Goal: Transaction & Acquisition: Purchase product/service

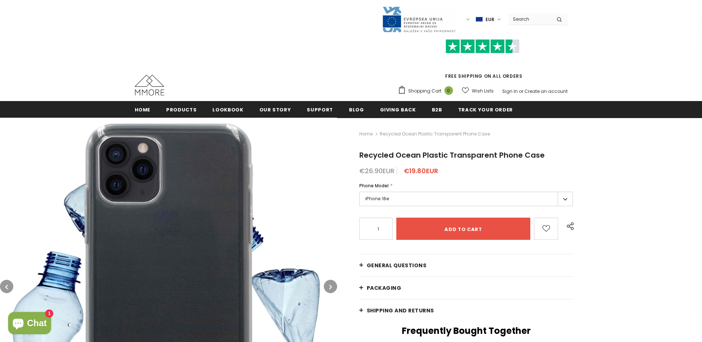
scroll to position [150, 0]
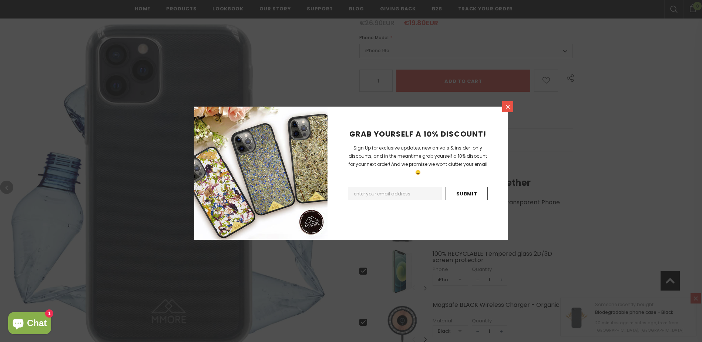
click at [505, 108] on icon at bounding box center [508, 107] width 6 height 6
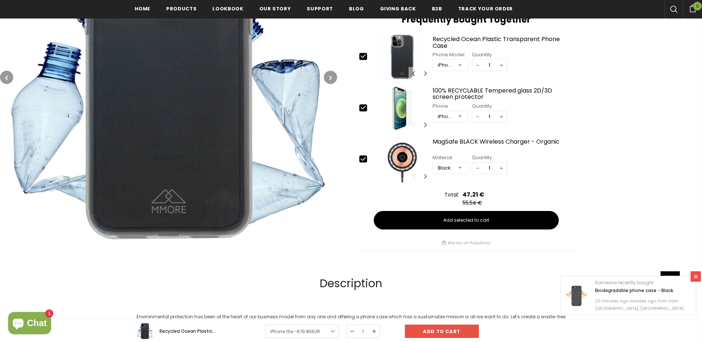
scroll to position [261, 0]
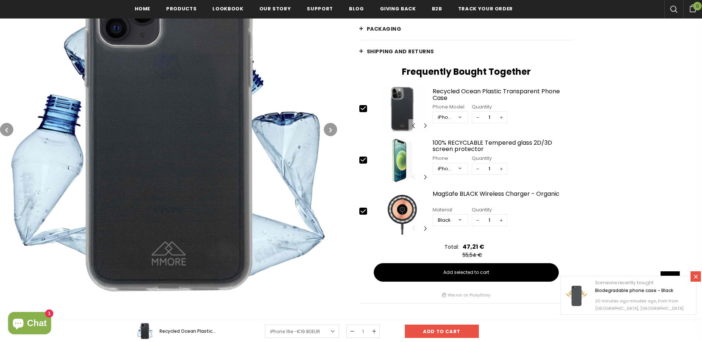
click at [189, 132] on img at bounding box center [168, 129] width 337 height 337
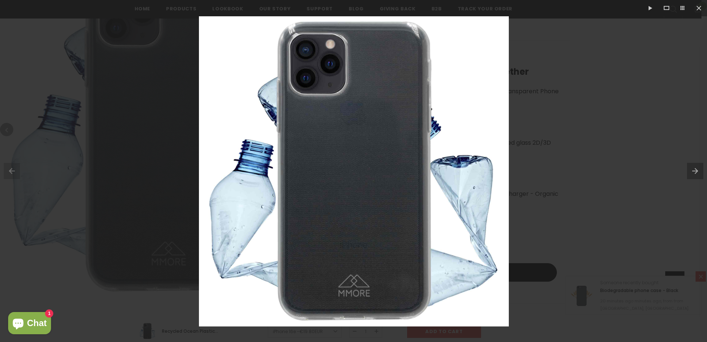
click at [695, 172] on button at bounding box center [697, 170] width 20 height 37
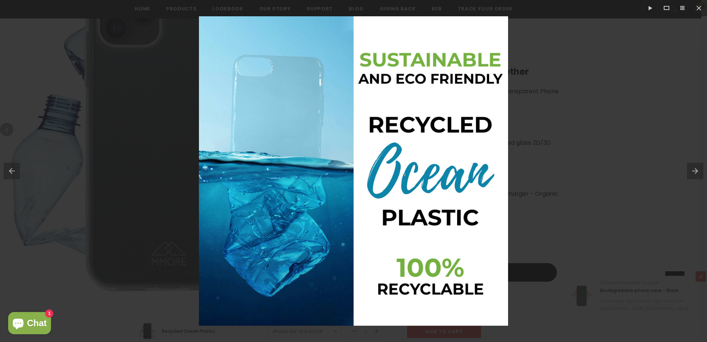
click at [695, 172] on button at bounding box center [697, 170] width 20 height 37
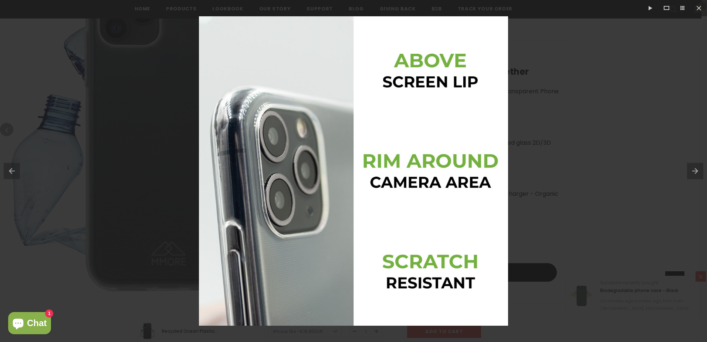
click at [695, 172] on button at bounding box center [697, 170] width 20 height 37
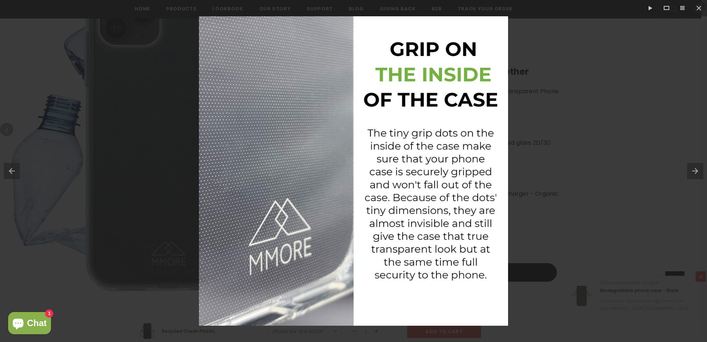
click at [695, 172] on button at bounding box center [697, 170] width 20 height 37
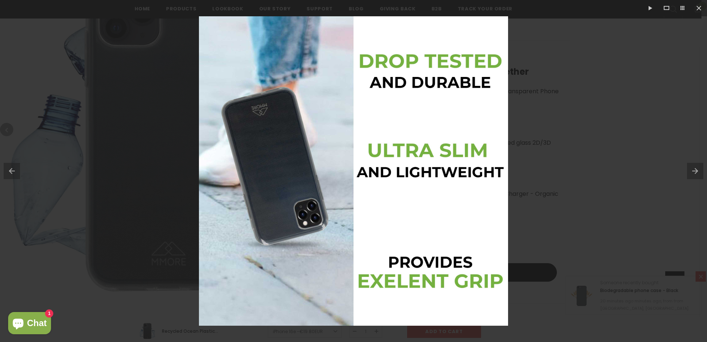
click at [695, 172] on button at bounding box center [697, 170] width 20 height 37
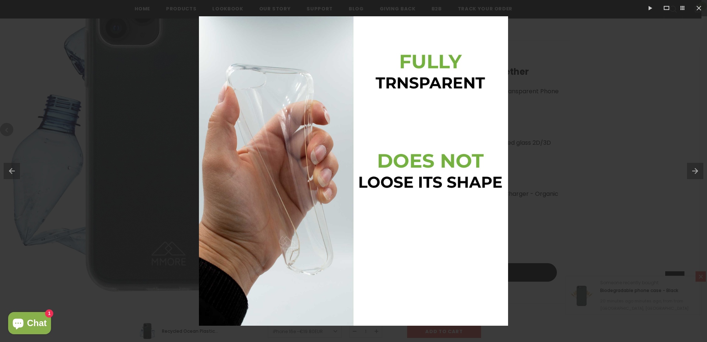
click at [695, 172] on button at bounding box center [697, 170] width 20 height 37
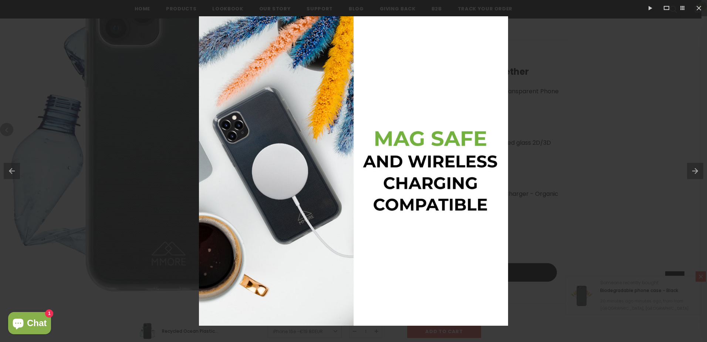
click at [695, 172] on button at bounding box center [697, 170] width 20 height 37
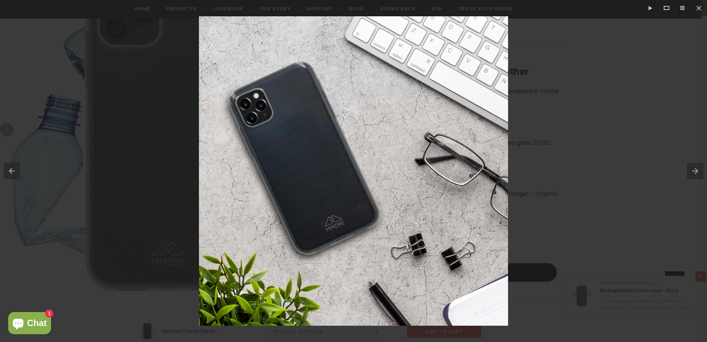
click at [695, 172] on button at bounding box center [697, 170] width 20 height 37
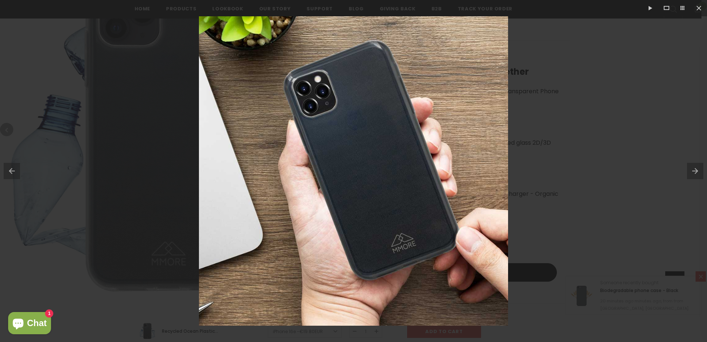
click at [695, 172] on button at bounding box center [697, 170] width 20 height 37
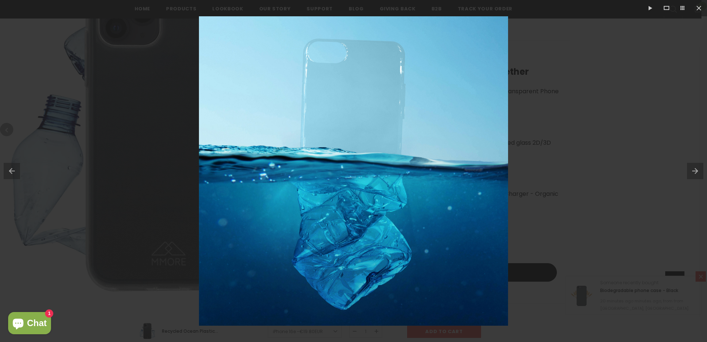
click at [695, 172] on button at bounding box center [697, 170] width 20 height 37
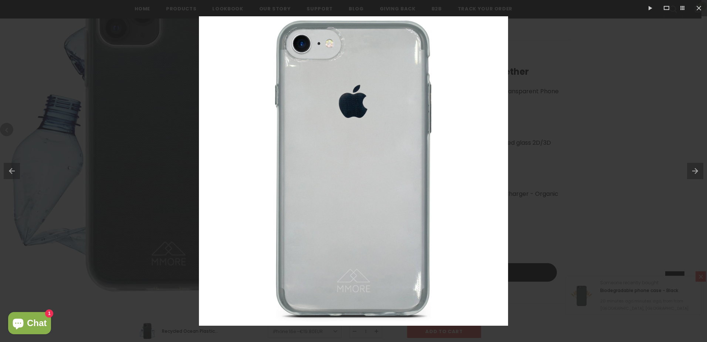
click at [695, 172] on button at bounding box center [697, 170] width 20 height 37
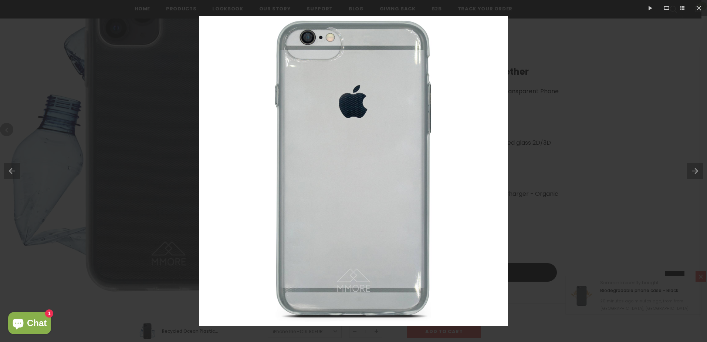
click at [695, 172] on button at bounding box center [697, 170] width 20 height 37
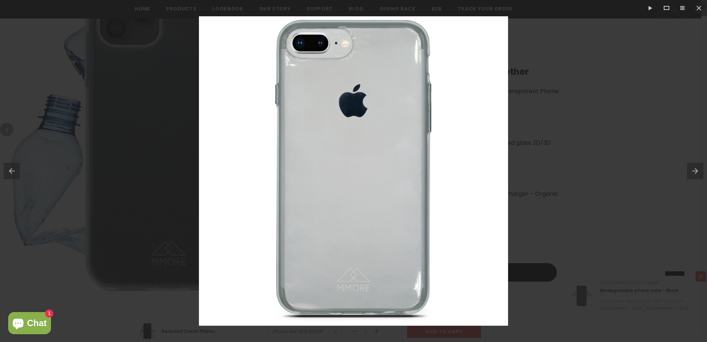
click at [695, 172] on button at bounding box center [697, 170] width 20 height 37
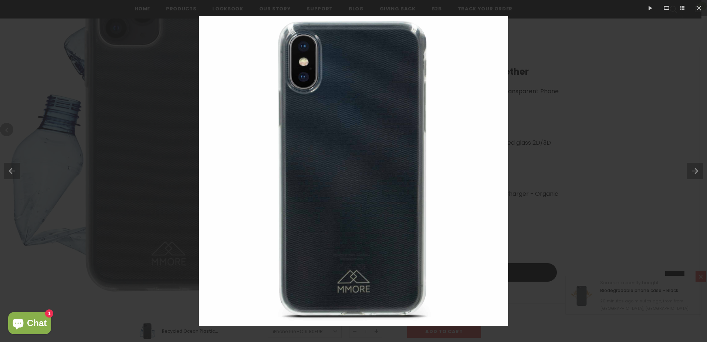
click at [695, 172] on button at bounding box center [697, 170] width 20 height 37
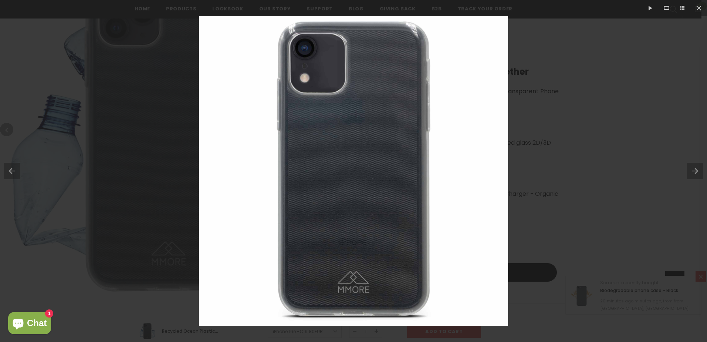
click at [695, 172] on button at bounding box center [697, 170] width 20 height 37
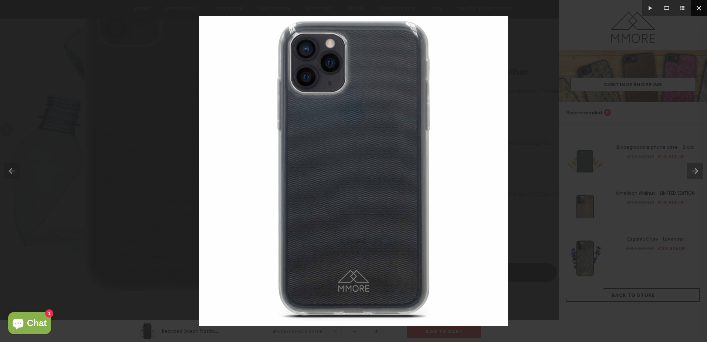
click at [699, 6] on button at bounding box center [699, 8] width 16 height 16
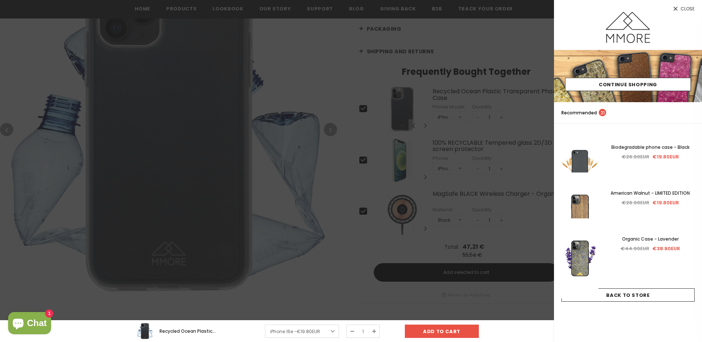
click at [686, 7] on span "Close" at bounding box center [687, 9] width 14 height 4
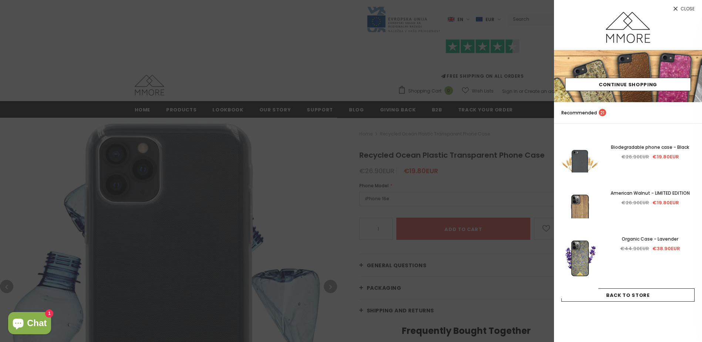
click at [681, 3] on link "Close" at bounding box center [628, 6] width 148 height 12
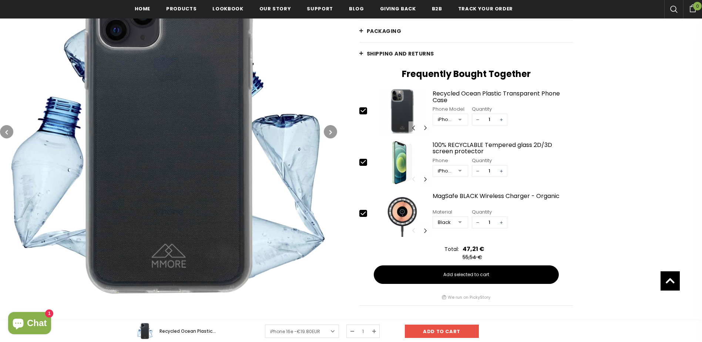
scroll to position [259, 0]
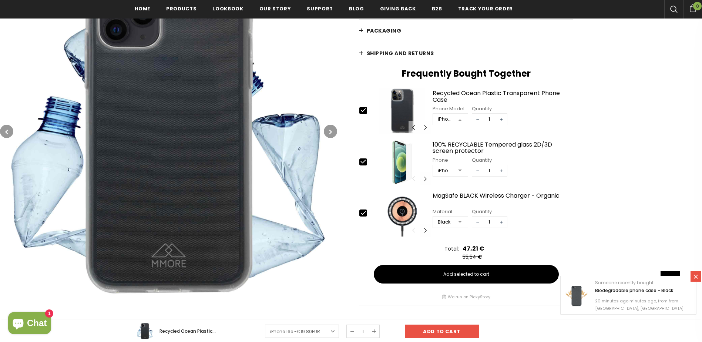
click at [461, 119] on div at bounding box center [459, 119] width 15 height 11
click at [358, 159] on div "Home Recycled Ocean Plastic Transparent Phone Case Recycled Ocean Plastic Trans…" at bounding box center [519, 85] width 365 height 448
click at [365, 163] on icon at bounding box center [363, 162] width 8 height 8
type input "0"
click at [362, 212] on icon at bounding box center [363, 213] width 8 height 8
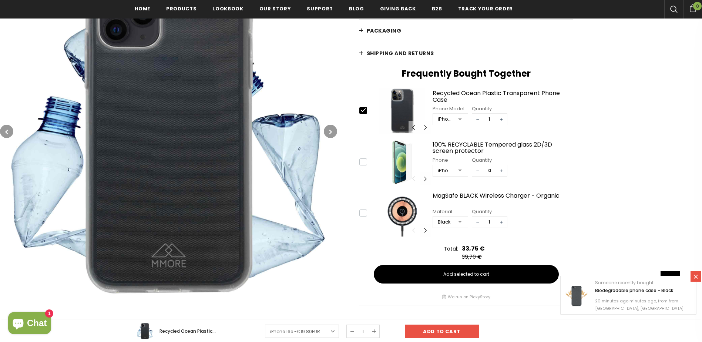
type input "0"
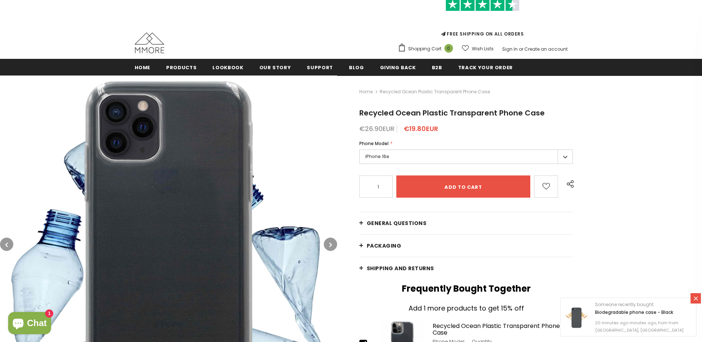
scroll to position [74, 0]
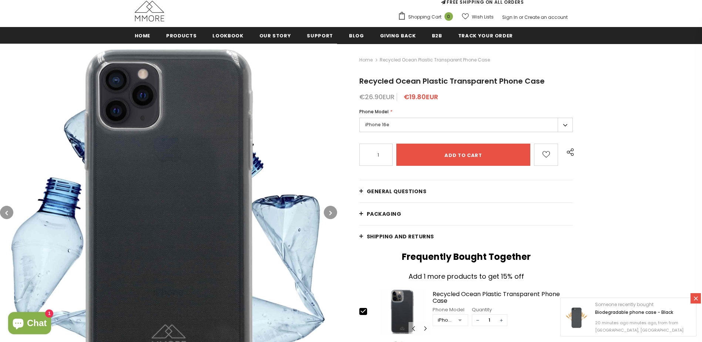
click at [364, 191] on link "General Questions" at bounding box center [466, 191] width 214 height 22
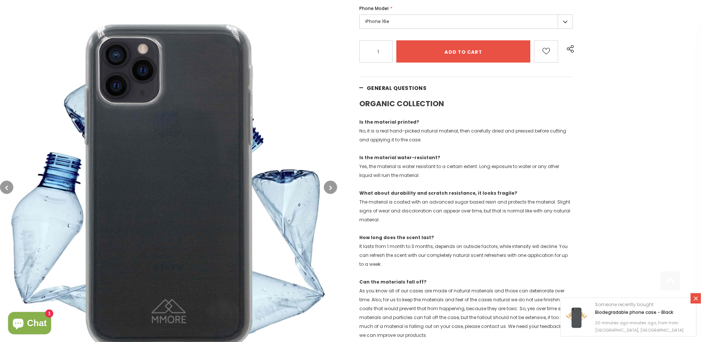
scroll to position [185, 0]
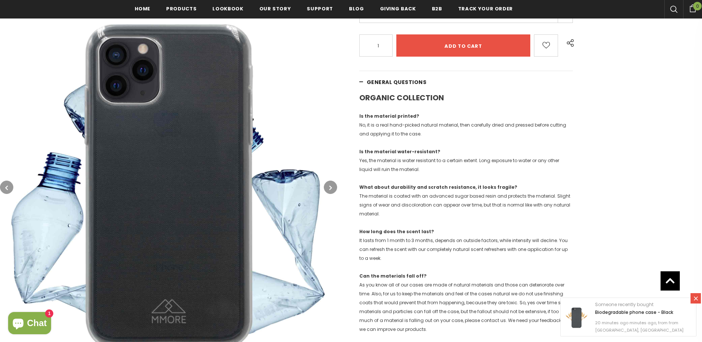
click at [361, 82] on link "General Questions" at bounding box center [466, 82] width 214 height 22
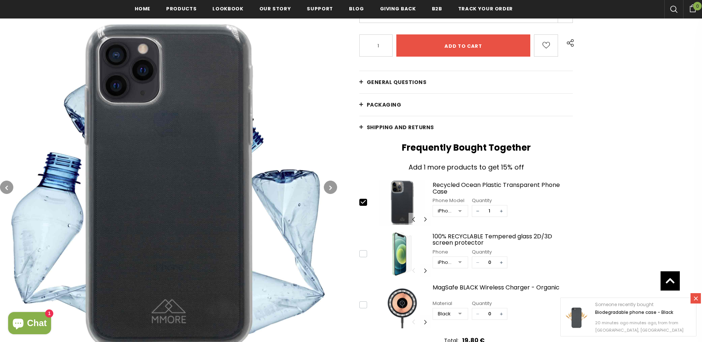
click at [362, 107] on link "PACKAGING" at bounding box center [466, 105] width 214 height 22
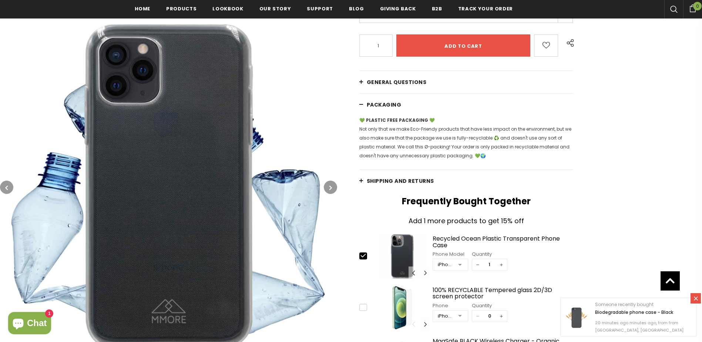
click at [362, 104] on link "PACKAGING" at bounding box center [466, 105] width 214 height 22
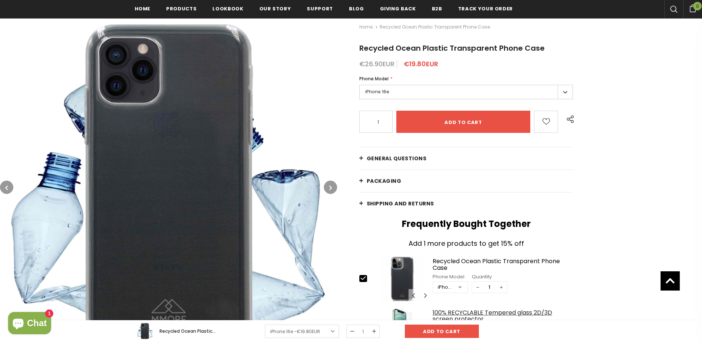
scroll to position [0, 0]
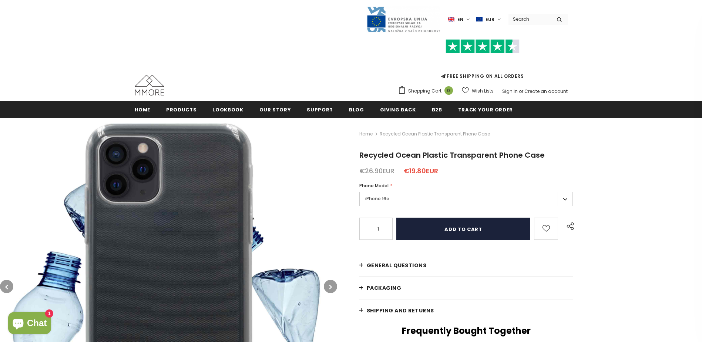
click at [462, 229] on input "Add to cart" at bounding box center [463, 229] width 134 height 22
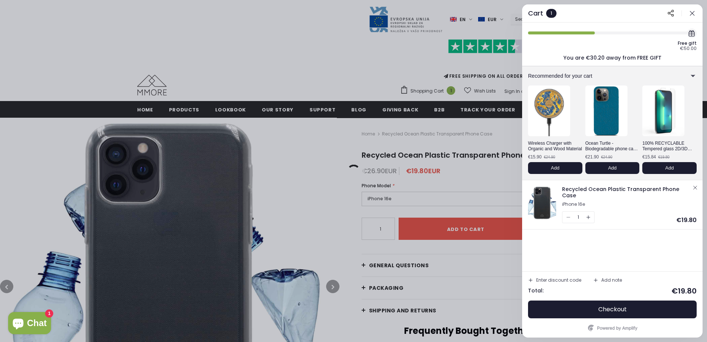
click at [693, 14] on icon "button" at bounding box center [692, 13] width 7 height 7
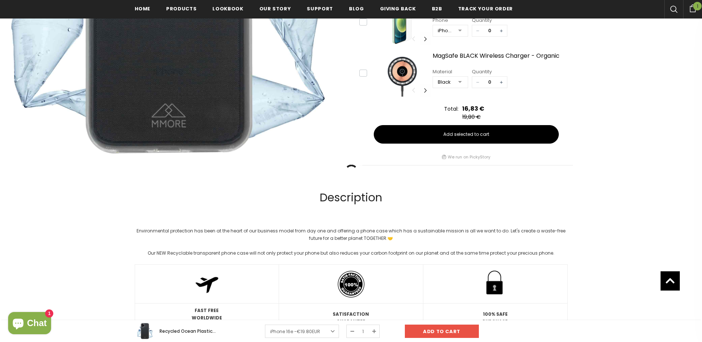
scroll to position [446, 0]
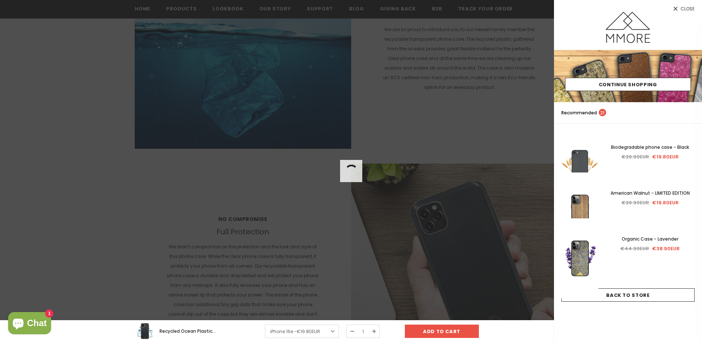
scroll to position [705, 0]
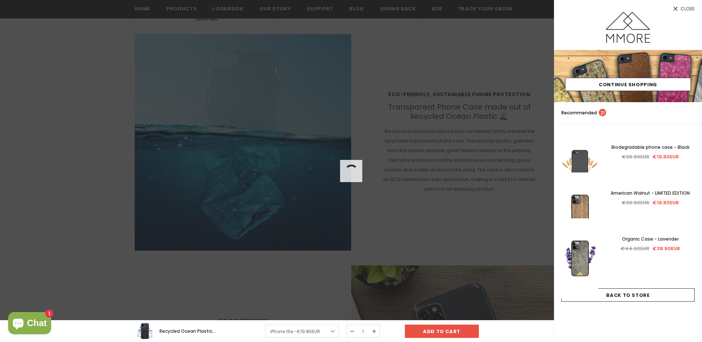
click at [686, 7] on span "Close" at bounding box center [687, 9] width 14 height 4
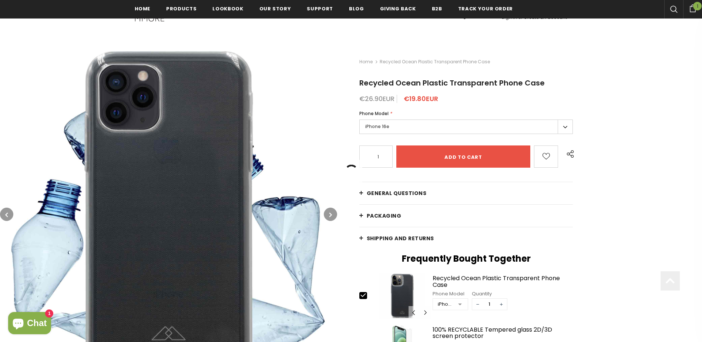
scroll to position [150, 0]
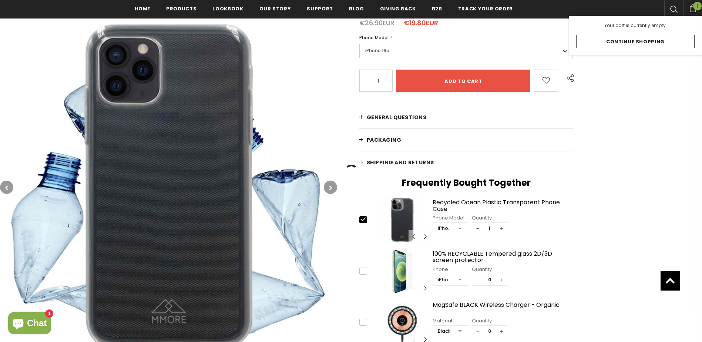
click at [697, 6] on span "1" at bounding box center [697, 6] width 9 height 9
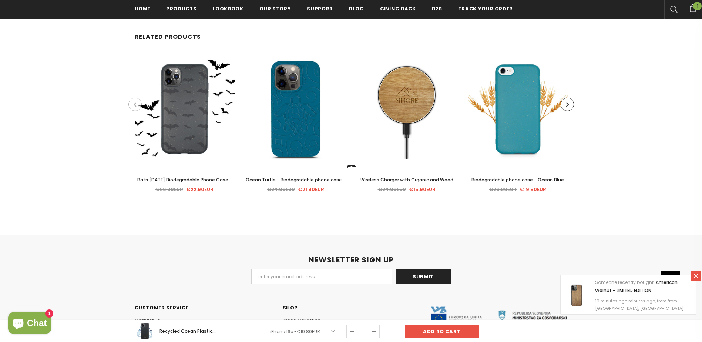
scroll to position [1666, 0]
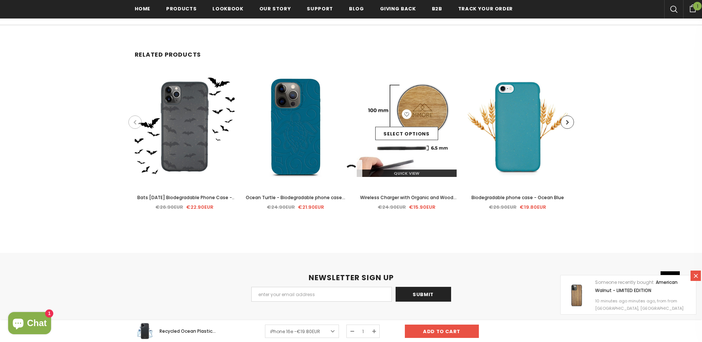
click at [426, 106] on img at bounding box center [407, 127] width 100 height 100
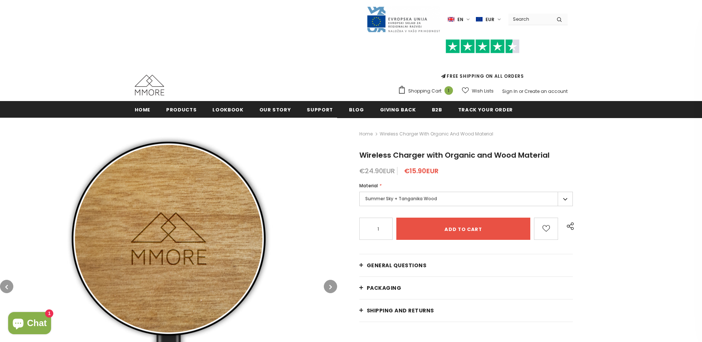
click at [334, 287] on button "button" at bounding box center [330, 286] width 13 height 13
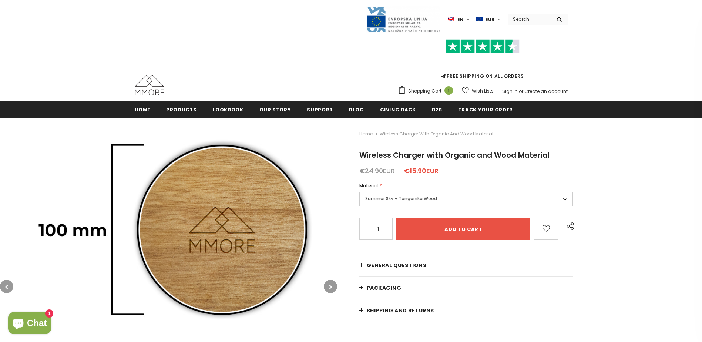
click at [334, 287] on button "button" at bounding box center [330, 286] width 13 height 13
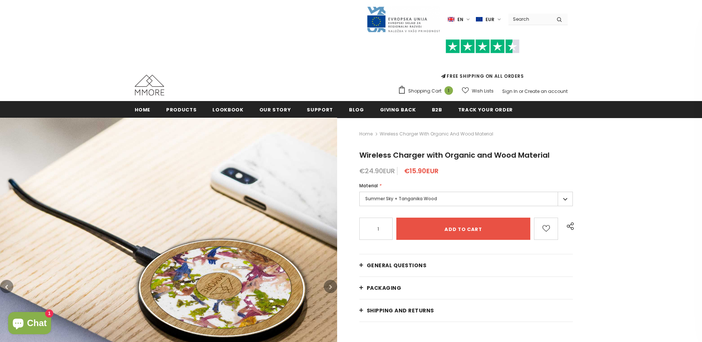
click at [334, 287] on button "button" at bounding box center [330, 286] width 13 height 13
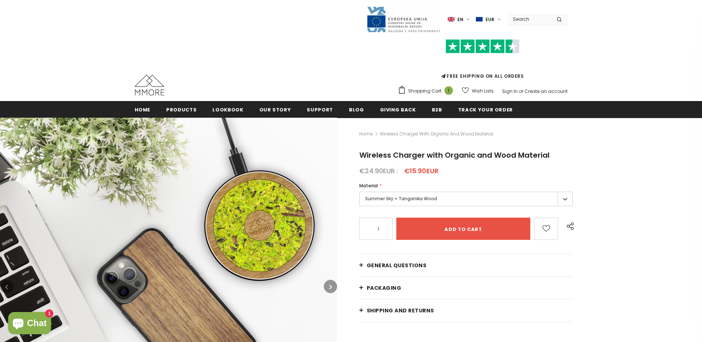
click at [334, 287] on button "button" at bounding box center [330, 286] width 13 height 13
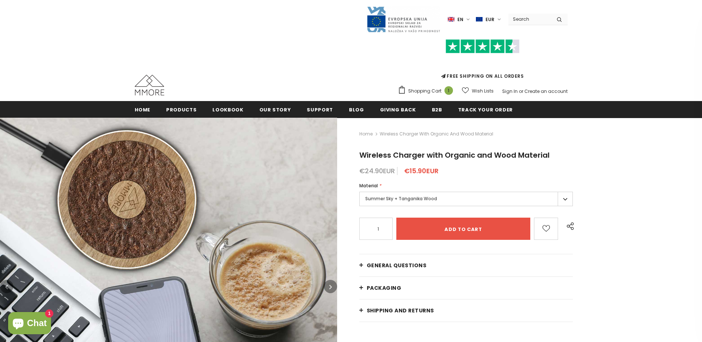
click at [334, 287] on button "button" at bounding box center [330, 286] width 13 height 13
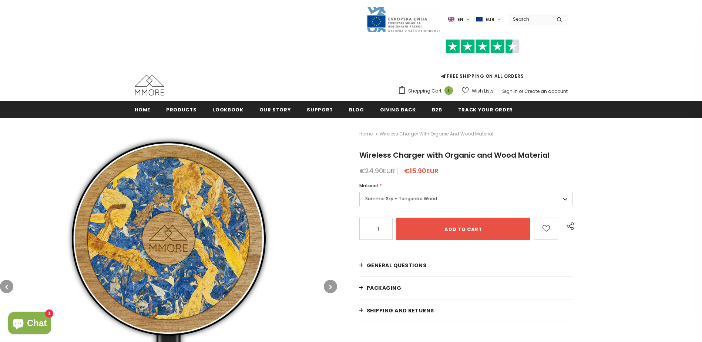
click at [428, 198] on label "Summer Sky + Tanganika Wood" at bounding box center [466, 199] width 214 height 14
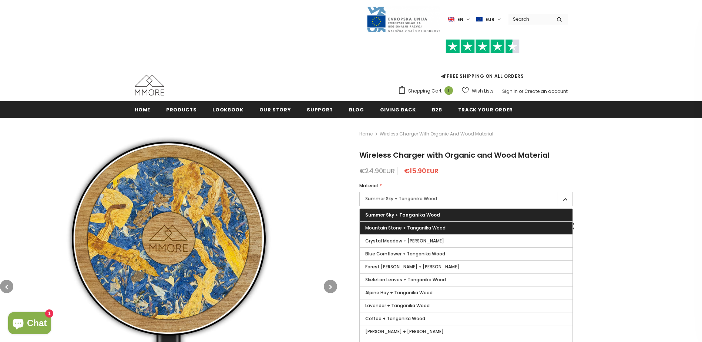
click at [389, 229] on span "Mountain Stone + Tanganika Wood" at bounding box center [405, 228] width 80 height 6
click at [0, 0] on input "Mountain Stone + Tanganika Wood" at bounding box center [0, 0] width 0 height 0
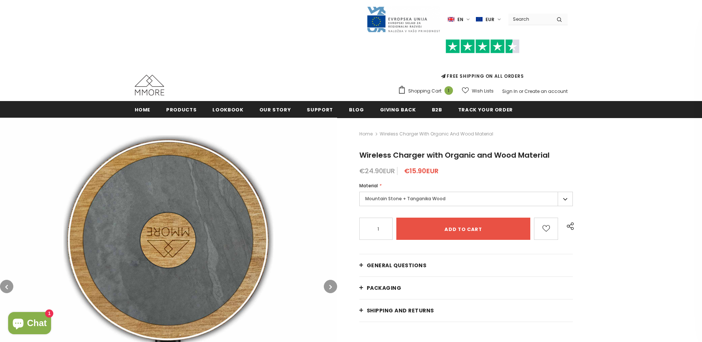
click at [419, 196] on label "Mountain Stone + Tanganika Wood" at bounding box center [466, 199] width 214 height 14
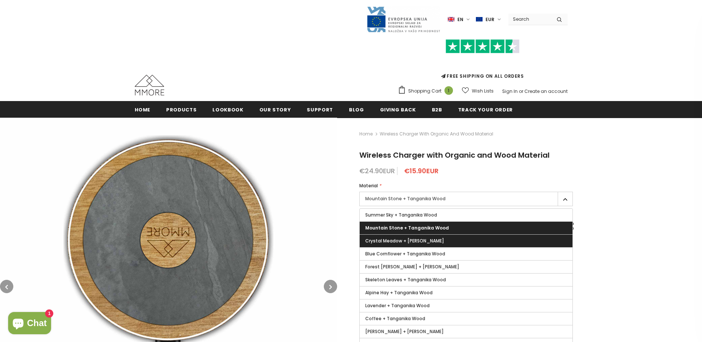
click at [414, 236] on label "Crystal Meadow + Tanganika Wood" at bounding box center [466, 241] width 213 height 13
click at [0, 0] on input "Crystal Meadow + Tanganika Wood" at bounding box center [0, 0] width 0 height 0
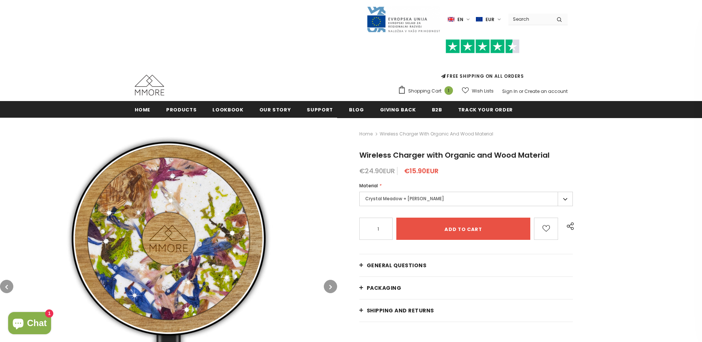
click at [414, 199] on label "Crystal Meadow + Tanganika Wood" at bounding box center [466, 199] width 214 height 14
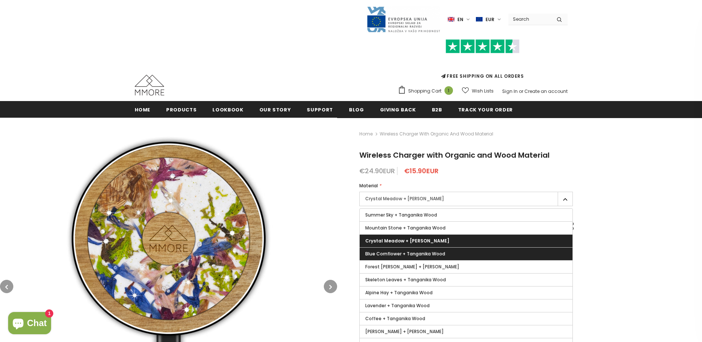
click at [402, 251] on span "Blue Cornflower + Tanganika Wood" at bounding box center [405, 253] width 80 height 6
click at [0, 0] on input "Blue Cornflower + Tanganika Wood" at bounding box center [0, 0] width 0 height 0
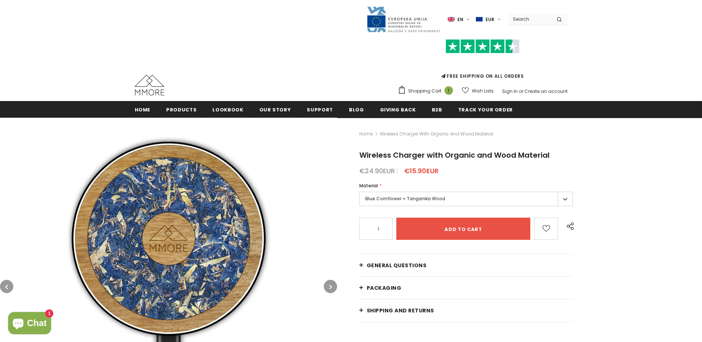
click at [407, 196] on label "Blue Cornflower + Tanganika Wood" at bounding box center [466, 199] width 214 height 14
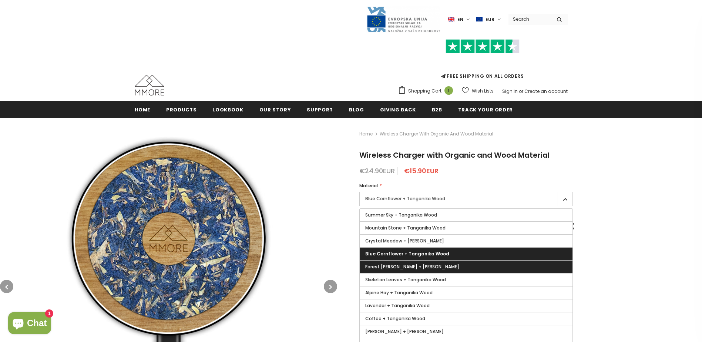
click at [397, 265] on span "Forest Moss + Tanganika Wood" at bounding box center [412, 266] width 94 height 6
click at [0, 0] on input "Forest Moss + Tanganika Wood" at bounding box center [0, 0] width 0 height 0
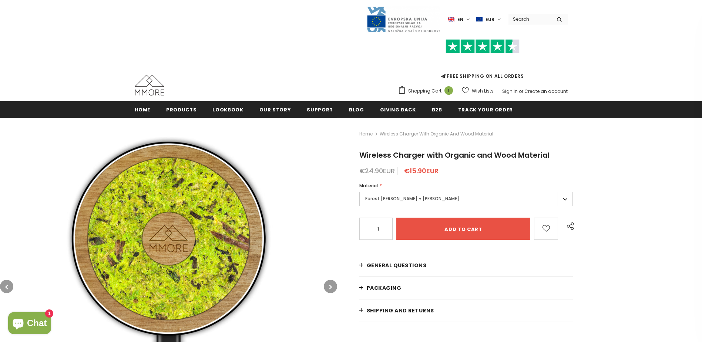
click at [401, 197] on label "Forest Moss + Tanganika Wood" at bounding box center [466, 199] width 214 height 14
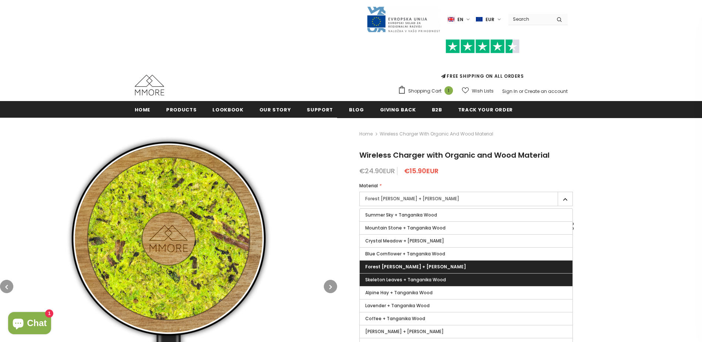
click at [391, 276] on label "Skeleton Leaves + Tanganika Wood" at bounding box center [466, 279] width 213 height 13
click at [0, 0] on input "Skeleton Leaves + Tanganika Wood" at bounding box center [0, 0] width 0 height 0
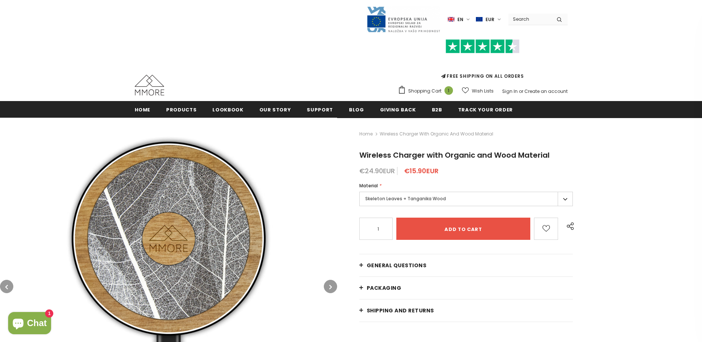
click at [395, 199] on label "Skeleton Leaves + Tanganika Wood" at bounding box center [466, 199] width 214 height 14
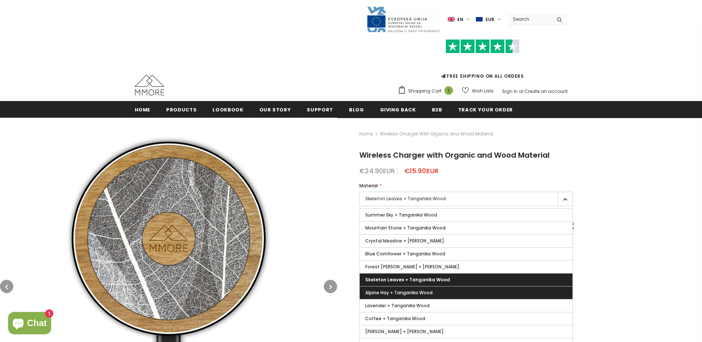
click at [397, 289] on label "Alpine Hay + Tanganika Wood" at bounding box center [466, 292] width 213 height 13
click at [0, 0] on input "Alpine Hay + Tanganika Wood" at bounding box center [0, 0] width 0 height 0
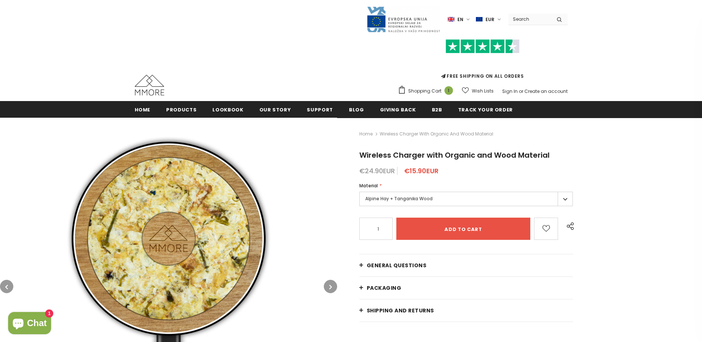
click at [393, 195] on label "Alpine Hay + Tanganika Wood" at bounding box center [466, 199] width 214 height 14
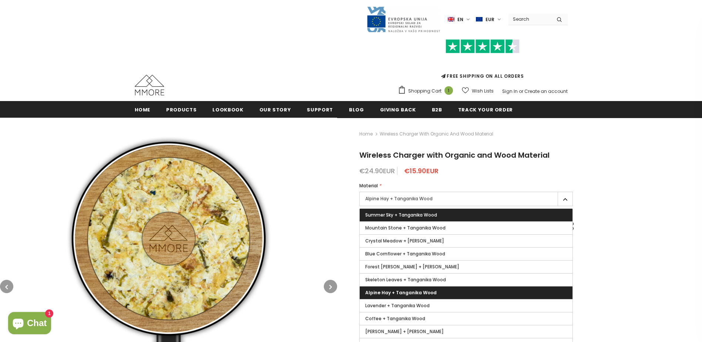
click at [392, 216] on span "Summer Sky + Tanganika Wood" at bounding box center [401, 215] width 72 height 6
click at [0, 0] on input "Summer Sky + Tanganika Wood" at bounding box center [0, 0] width 0 height 0
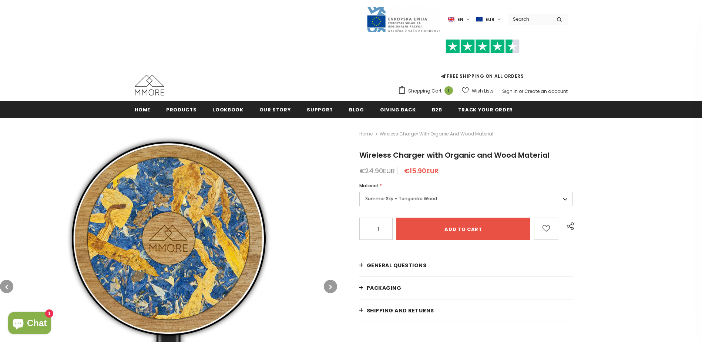
click at [381, 200] on label "Summer Sky + Tanganika Wood" at bounding box center [466, 199] width 214 height 14
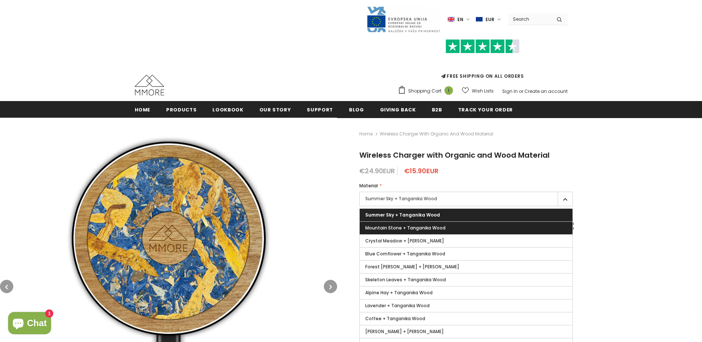
click at [387, 230] on span "Mountain Stone + Tanganika Wood" at bounding box center [405, 228] width 80 height 6
click at [0, 0] on input "Mountain Stone + Tanganika Wood" at bounding box center [0, 0] width 0 height 0
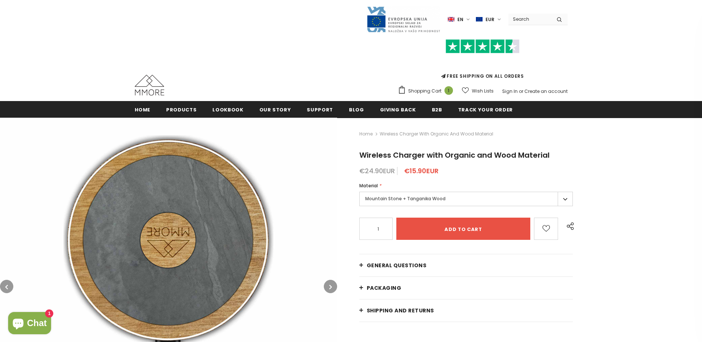
click at [388, 198] on label "Mountain Stone + Tanganika Wood" at bounding box center [466, 199] width 214 height 14
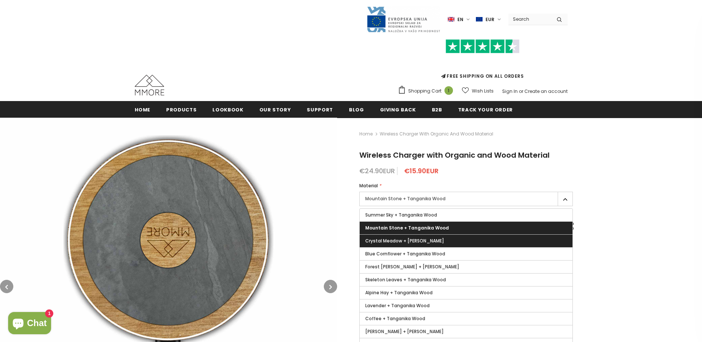
click at [388, 237] on span "Crystal Meadow + Tanganika Wood" at bounding box center [404, 240] width 79 height 6
click at [0, 0] on input "Crystal Meadow + Tanganika Wood" at bounding box center [0, 0] width 0 height 0
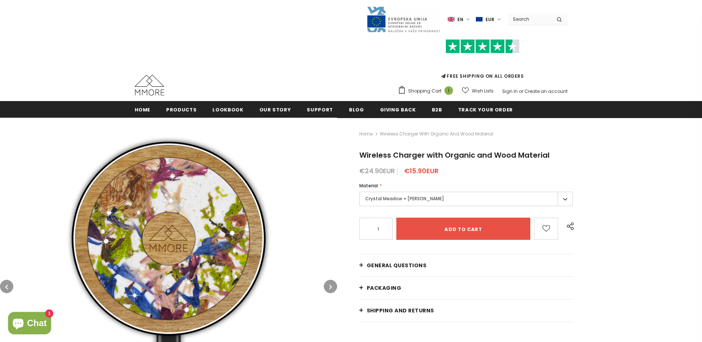
click at [390, 196] on label "Crystal Meadow + Tanganika Wood" at bounding box center [466, 199] width 214 height 14
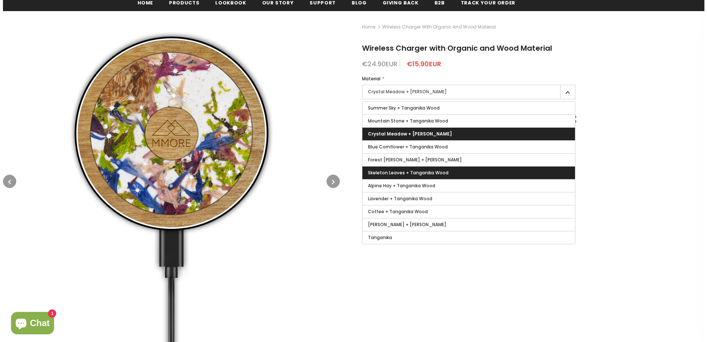
scroll to position [111, 0]
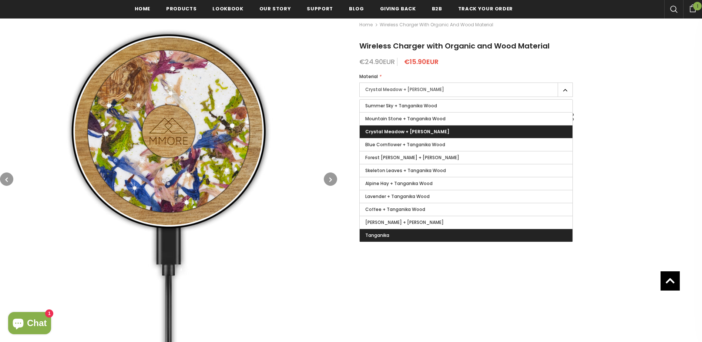
click at [393, 234] on label "Tanganika" at bounding box center [466, 235] width 213 height 13
click at [0, 0] on input "Tanganika" at bounding box center [0, 0] width 0 height 0
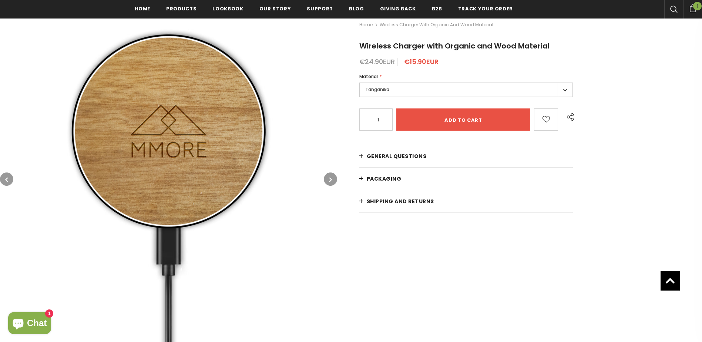
click at [414, 92] on label "Tanganika" at bounding box center [466, 89] width 214 height 14
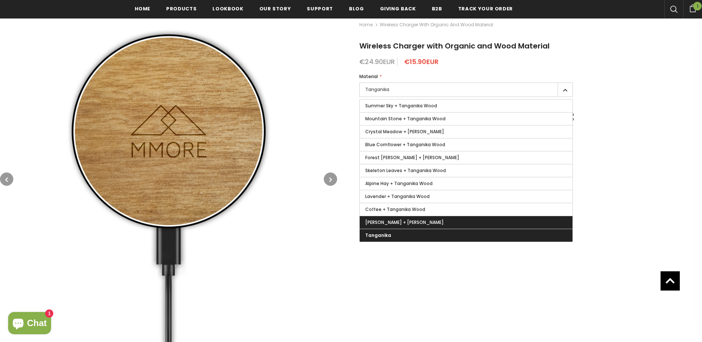
click at [404, 219] on span "Jasmine + Tanganika Woods" at bounding box center [404, 222] width 78 height 6
click at [0, 0] on input "Jasmine + Tanganika Woods" at bounding box center [0, 0] width 0 height 0
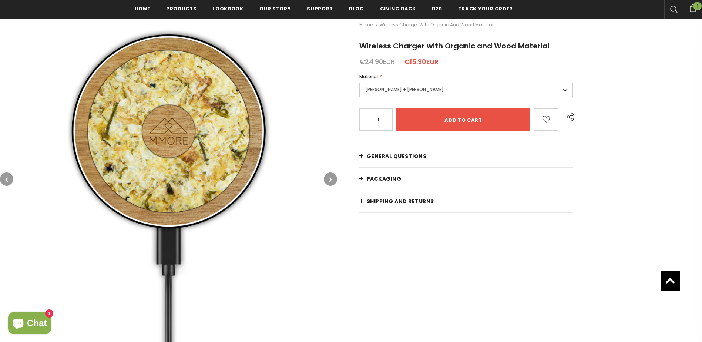
click at [411, 90] on label "Jasmine + Tanganika Woods" at bounding box center [466, 89] width 214 height 14
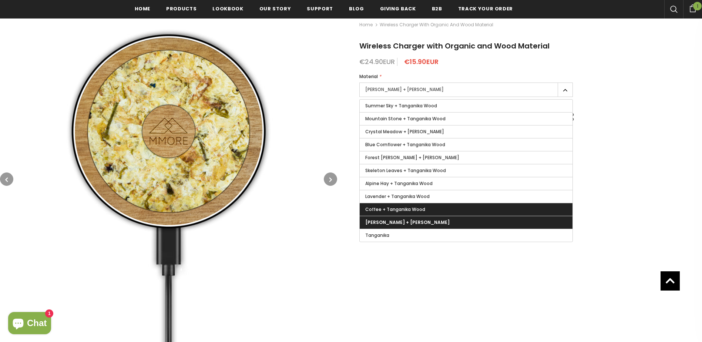
click at [387, 210] on span "Coffee + Tanganika Wood" at bounding box center [395, 209] width 60 height 6
click at [0, 0] on input "Coffee + Tanganika Wood" at bounding box center [0, 0] width 0 height 0
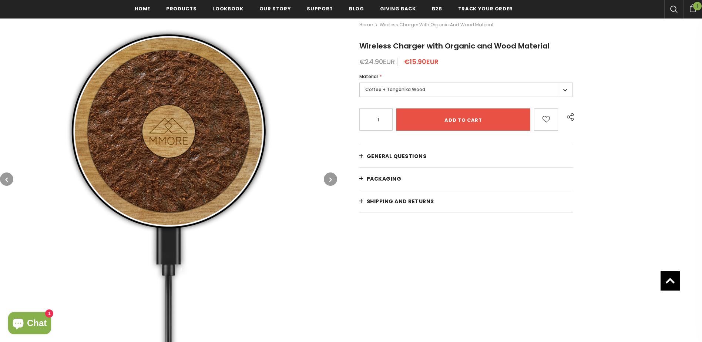
click at [393, 89] on label "Coffee + Tanganika Wood" at bounding box center [466, 89] width 214 height 14
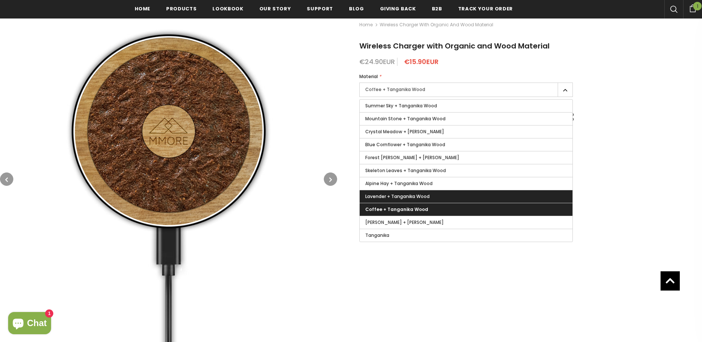
click at [385, 193] on label "Lavender + Tanganika Wood" at bounding box center [466, 196] width 213 height 13
click at [0, 0] on input "Lavender + Tanganika Wood" at bounding box center [0, 0] width 0 height 0
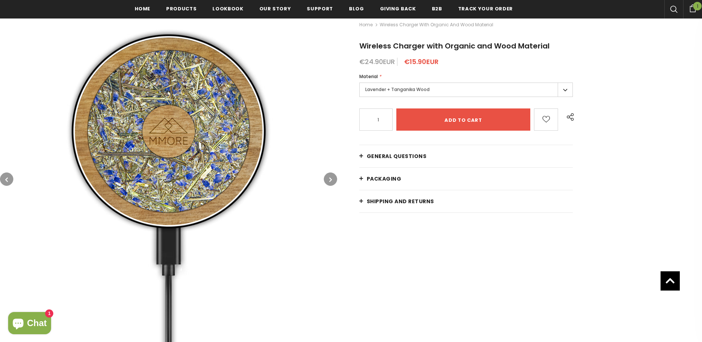
click at [414, 85] on label "Lavender + Tanganika Wood" at bounding box center [466, 89] width 214 height 14
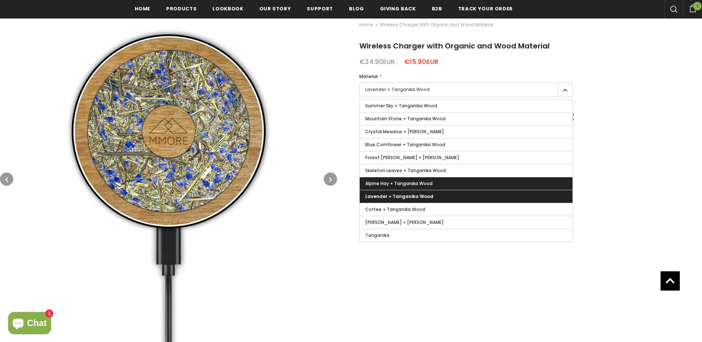
click at [409, 185] on span "Alpine Hay + Tanganika Wood" at bounding box center [398, 183] width 67 height 6
click at [0, 0] on input "Alpine Hay + Tanganika Wood" at bounding box center [0, 0] width 0 height 0
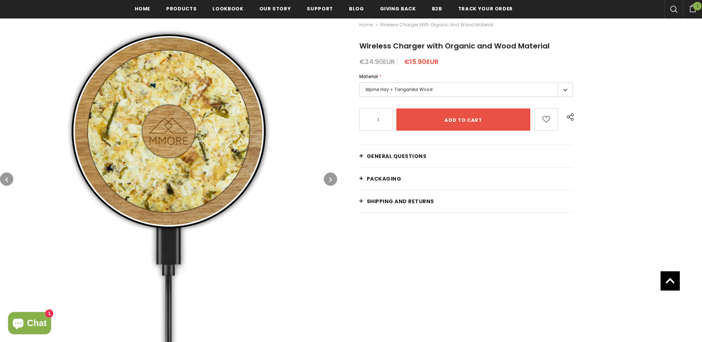
click at [420, 85] on label "Alpine Hay + Tanganika Wood" at bounding box center [466, 89] width 214 height 14
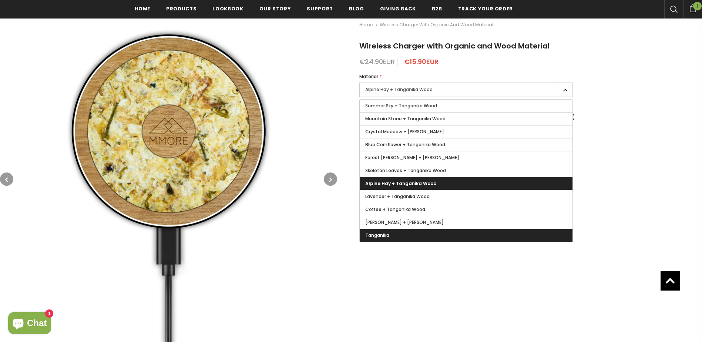
click at [403, 232] on label "Tanganika" at bounding box center [466, 235] width 213 height 13
click at [0, 0] on input "Tanganika" at bounding box center [0, 0] width 0 height 0
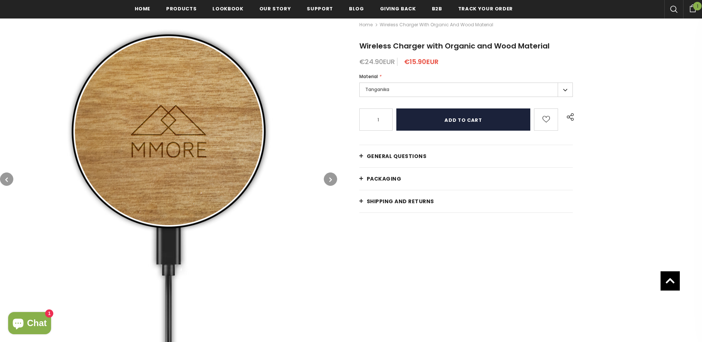
click at [447, 117] on input "Add to cart" at bounding box center [463, 119] width 134 height 22
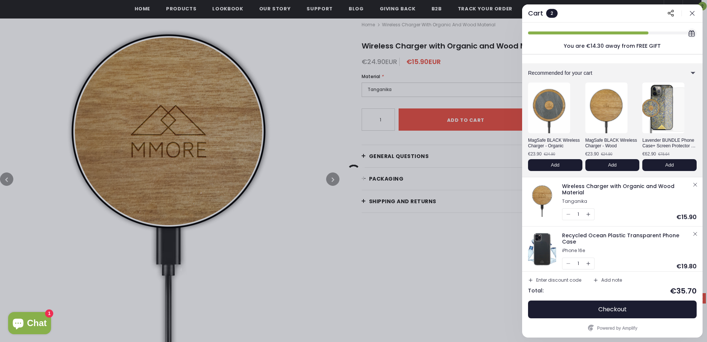
scroll to position [4, 0]
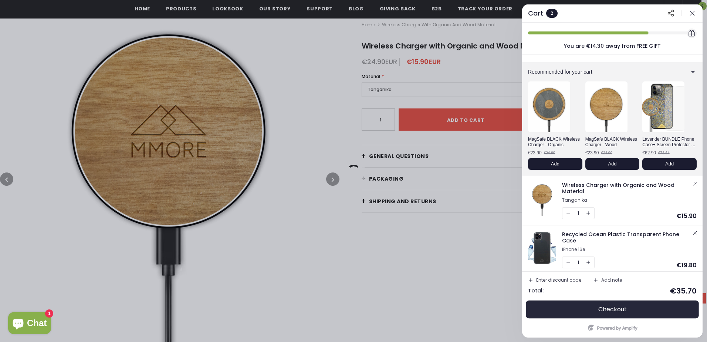
click at [619, 306] on span "Checkout" at bounding box center [613, 309] width 28 height 7
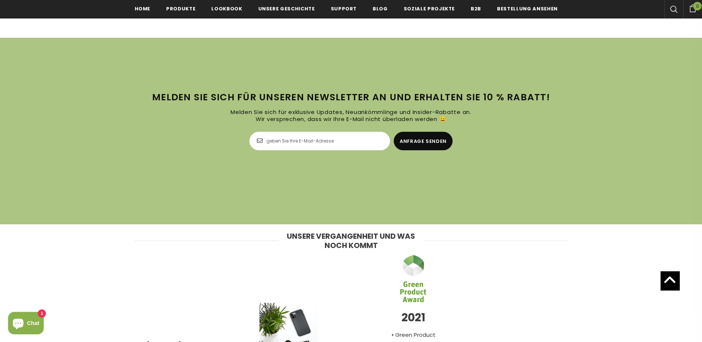
scroll to position [2443, 0]
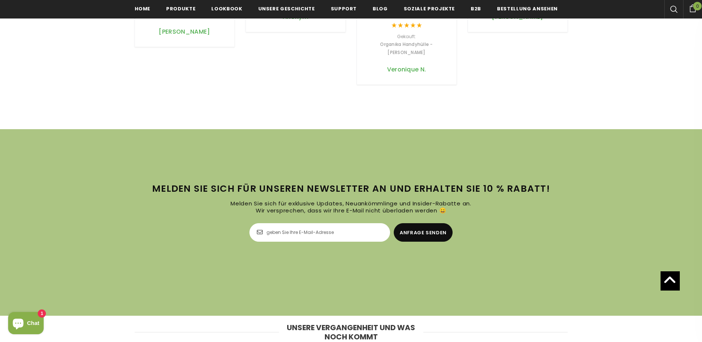
click at [320, 223] on input "Email Address" at bounding box center [319, 232] width 141 height 18
click at [331, 223] on input "Email Address" at bounding box center [319, 232] width 141 height 18
type input "Bastian.Hartlieb@gmail.com"
click at [423, 223] on input "Anfrage senden" at bounding box center [423, 232] width 59 height 18
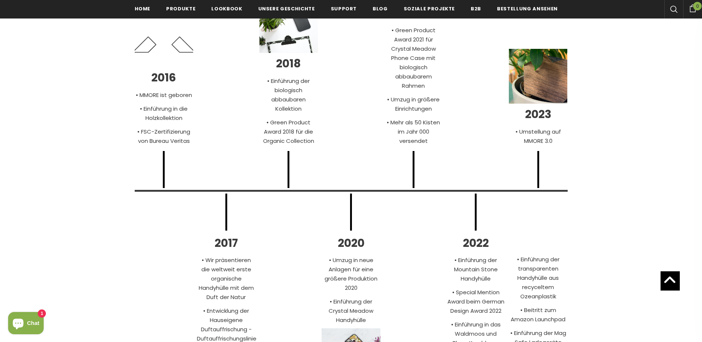
scroll to position [2543, 0]
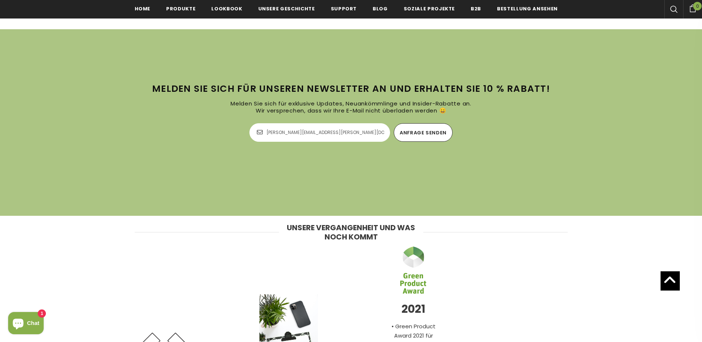
click at [437, 123] on input "Anfrage senden" at bounding box center [423, 132] width 59 height 18
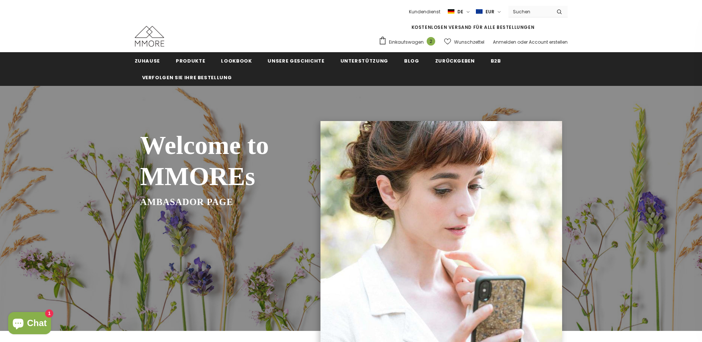
click at [160, 36] on img at bounding box center [150, 36] width 30 height 21
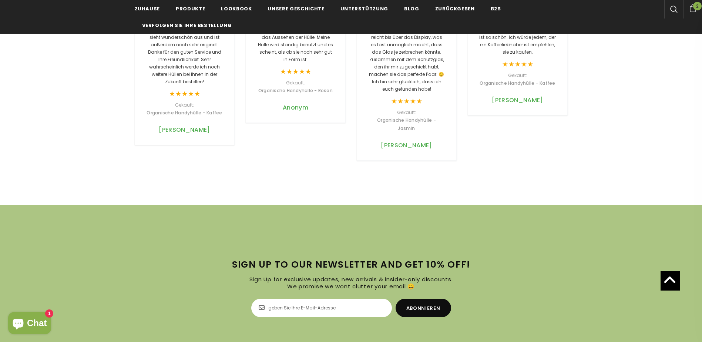
scroll to position [2330, 0]
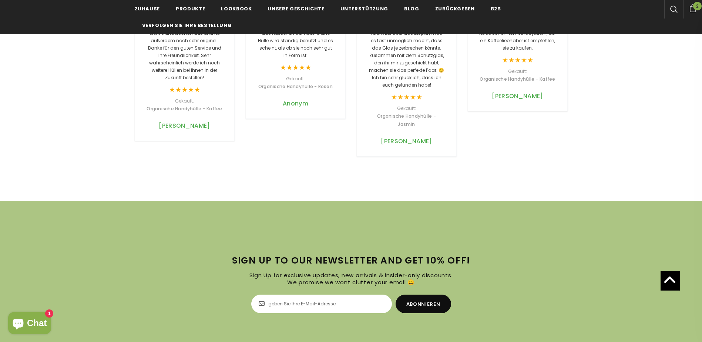
click at [307, 300] on input "Email Address" at bounding box center [321, 303] width 141 height 18
click at [325, 295] on input "Email Address" at bounding box center [321, 303] width 141 height 18
type input "[PERSON_NAME][EMAIL_ADDRESS][PERSON_NAME][DOMAIN_NAME]"
click at [416, 294] on input "Abonnieren" at bounding box center [422, 303] width 55 height 18
